Goal: Transaction & Acquisition: Download file/media

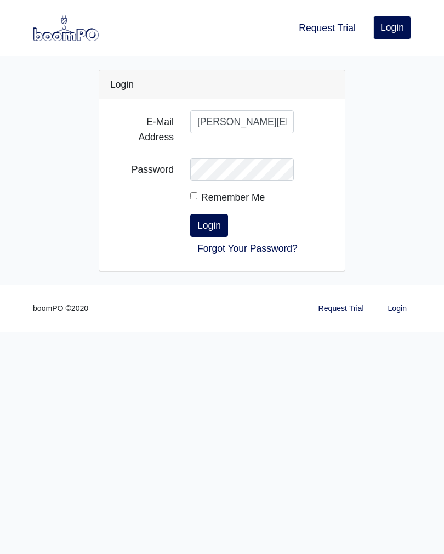
type input "[PERSON_NAME][EMAIL_ADDRESS][DOMAIN_NAME]"
click at [215, 226] on button "Login" at bounding box center [209, 225] width 38 height 23
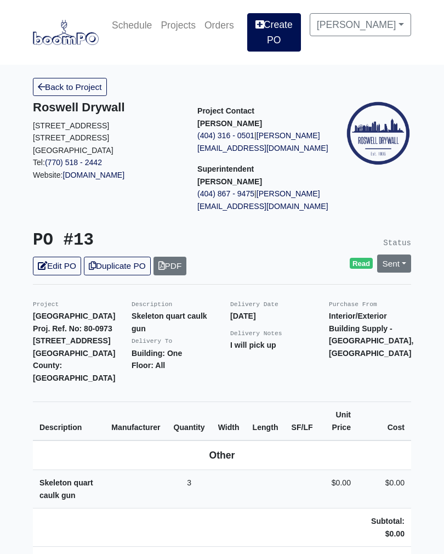
click at [88, 81] on link "Back to Project" at bounding box center [70, 87] width 74 height 18
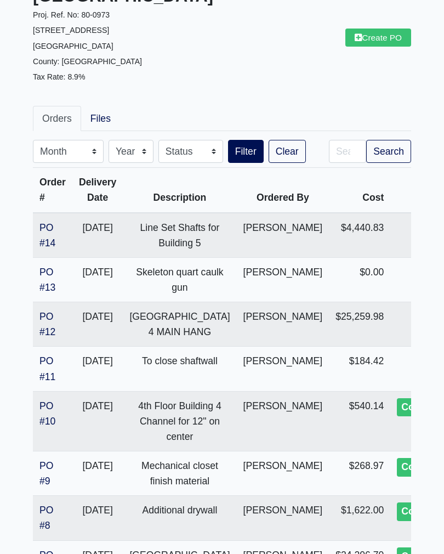
scroll to position [117, 0]
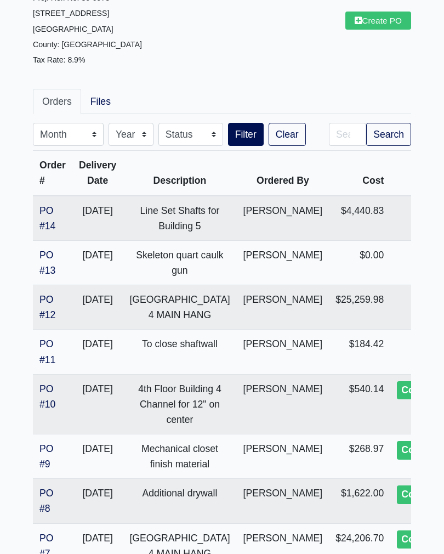
click at [52, 300] on link "PO #12" at bounding box center [47, 307] width 16 height 26
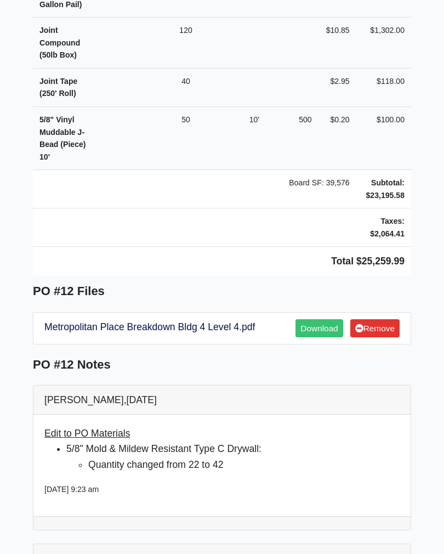
scroll to position [1139, 0]
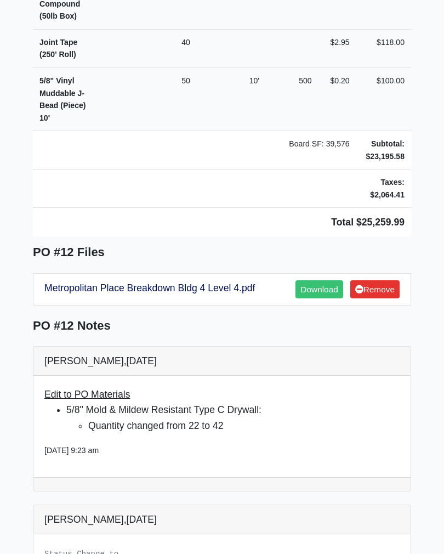
click at [322, 281] on link "Download" at bounding box center [318, 290] width 47 height 18
